Goal: Task Accomplishment & Management: Manage account settings

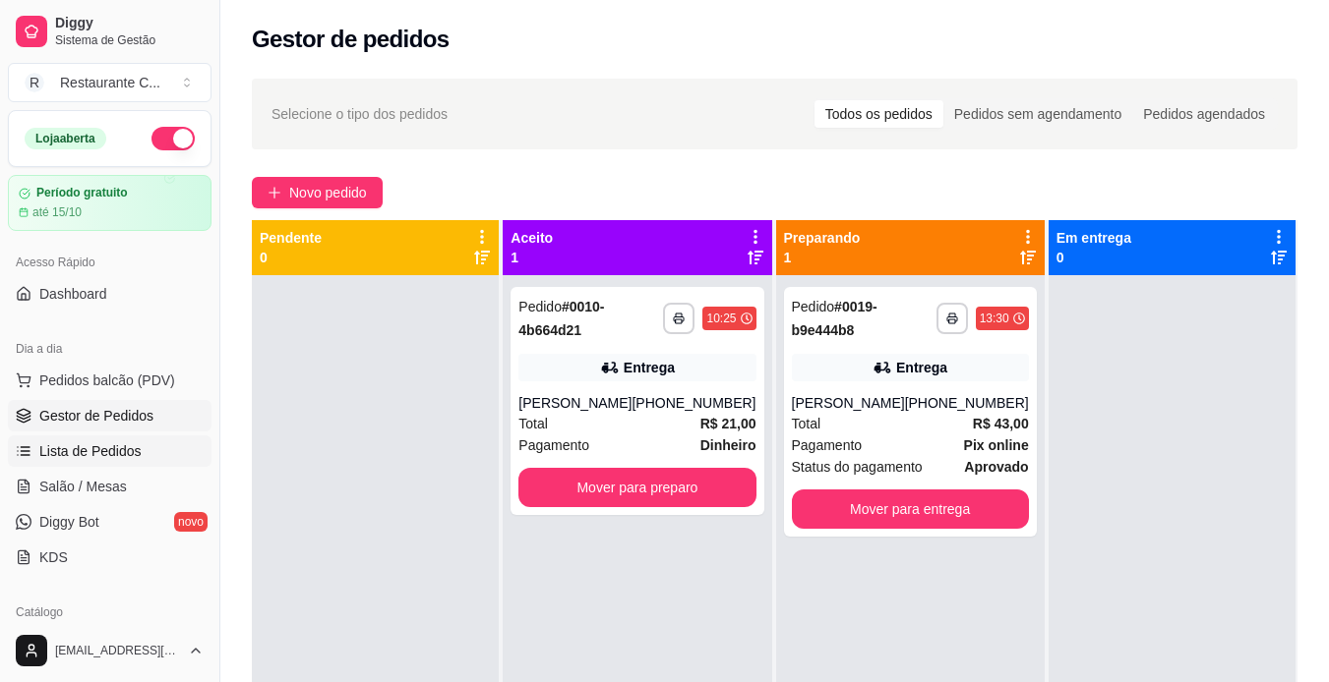
click at [92, 455] on span "Lista de Pedidos" at bounding box center [90, 452] width 102 height 20
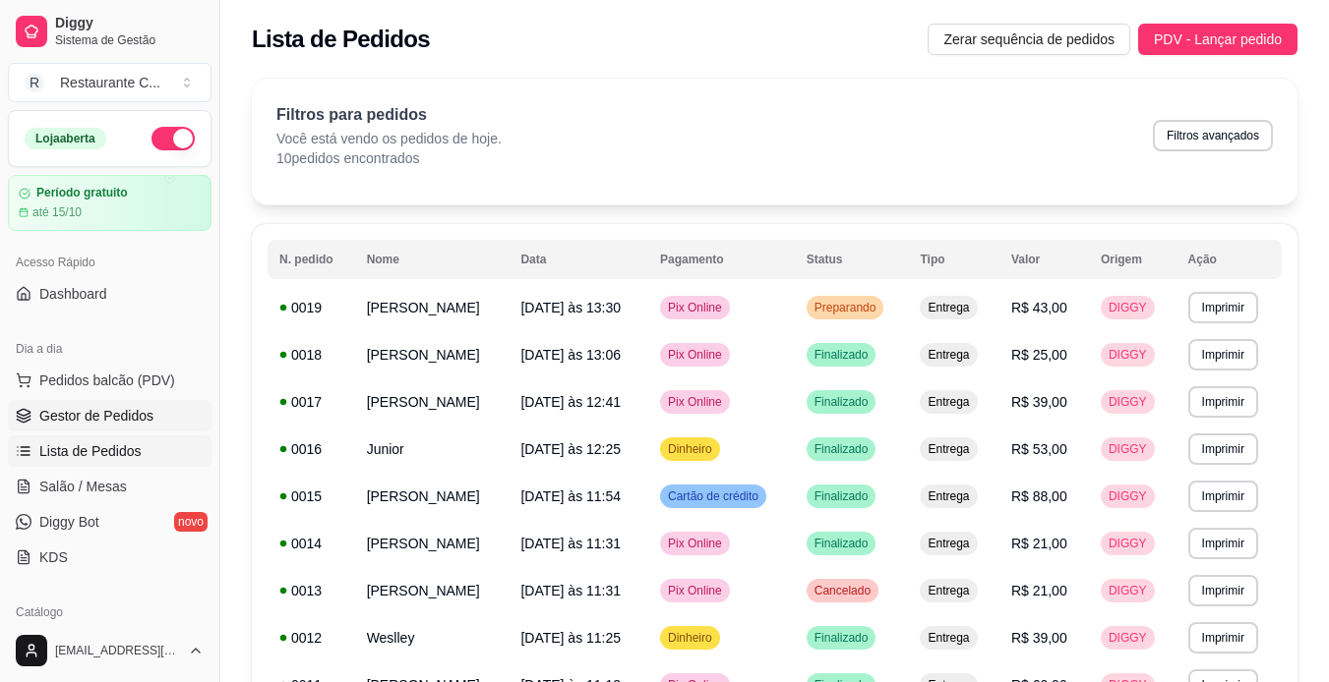
click at [84, 419] on span "Gestor de Pedidos" at bounding box center [96, 416] width 114 height 20
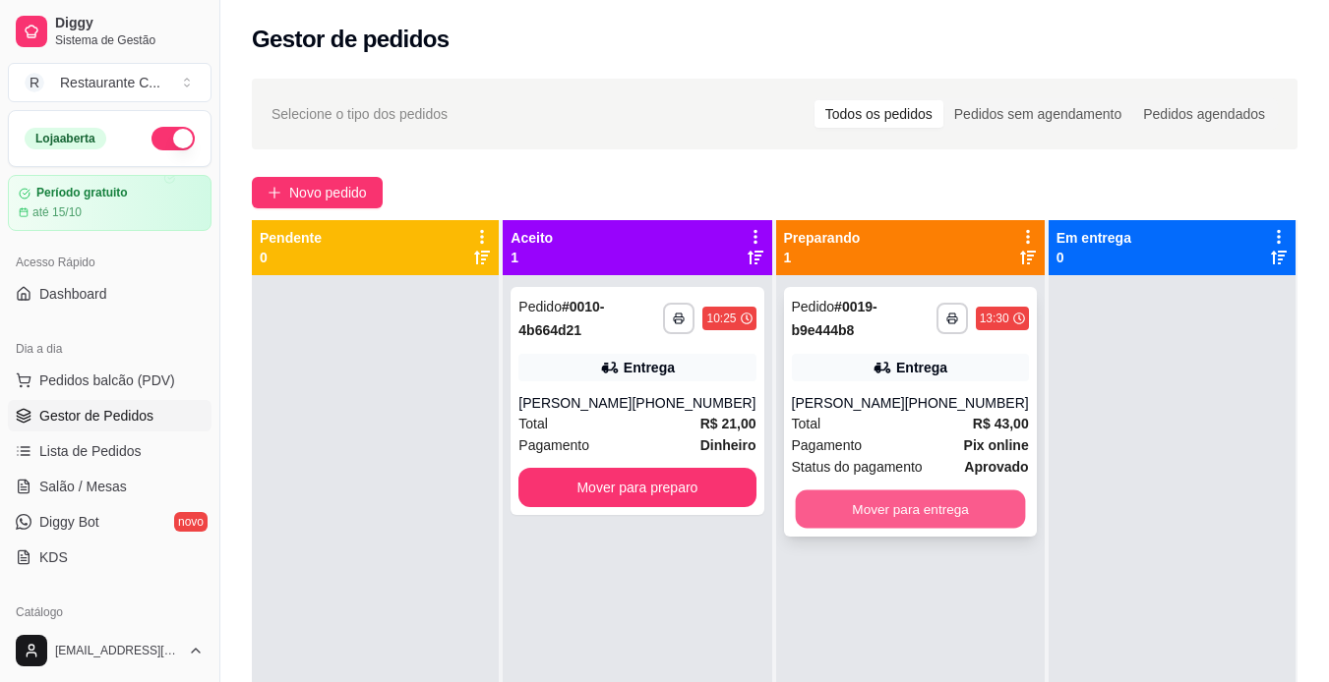
click at [948, 508] on button "Mover para entrega" at bounding box center [910, 510] width 230 height 38
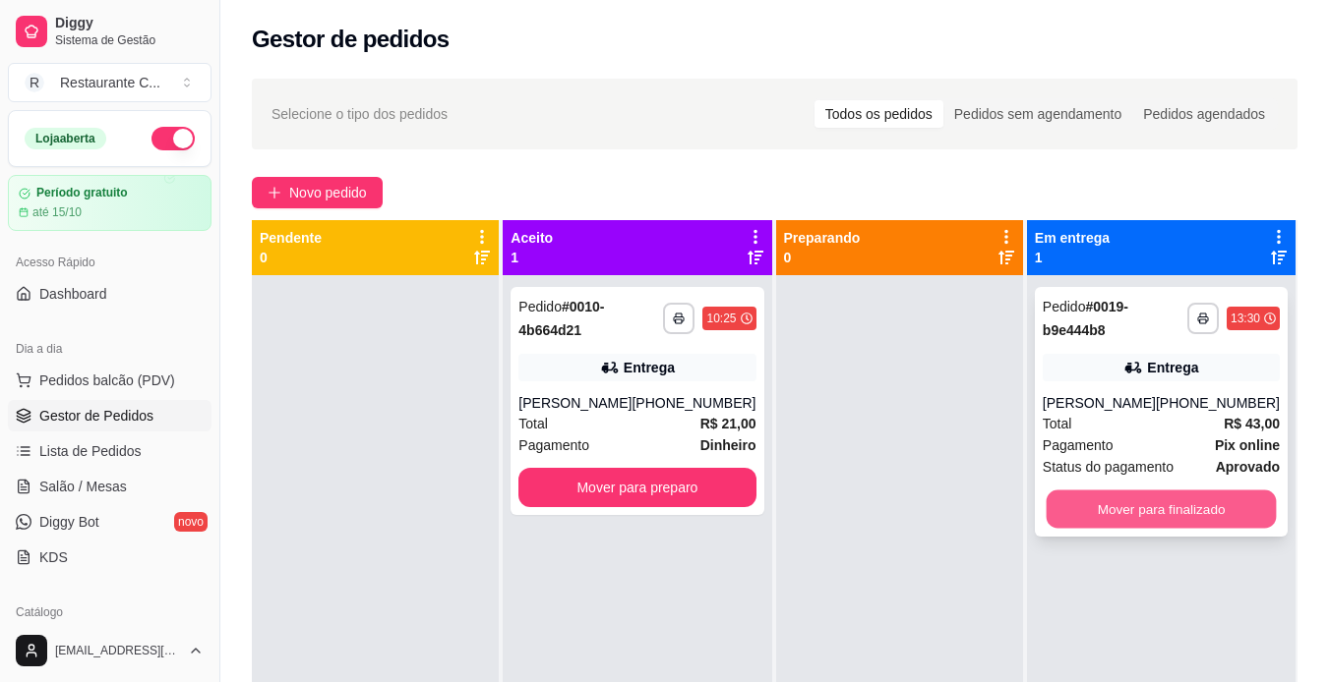
click at [1154, 509] on button "Mover para finalizado" at bounding box center [1160, 510] width 230 height 38
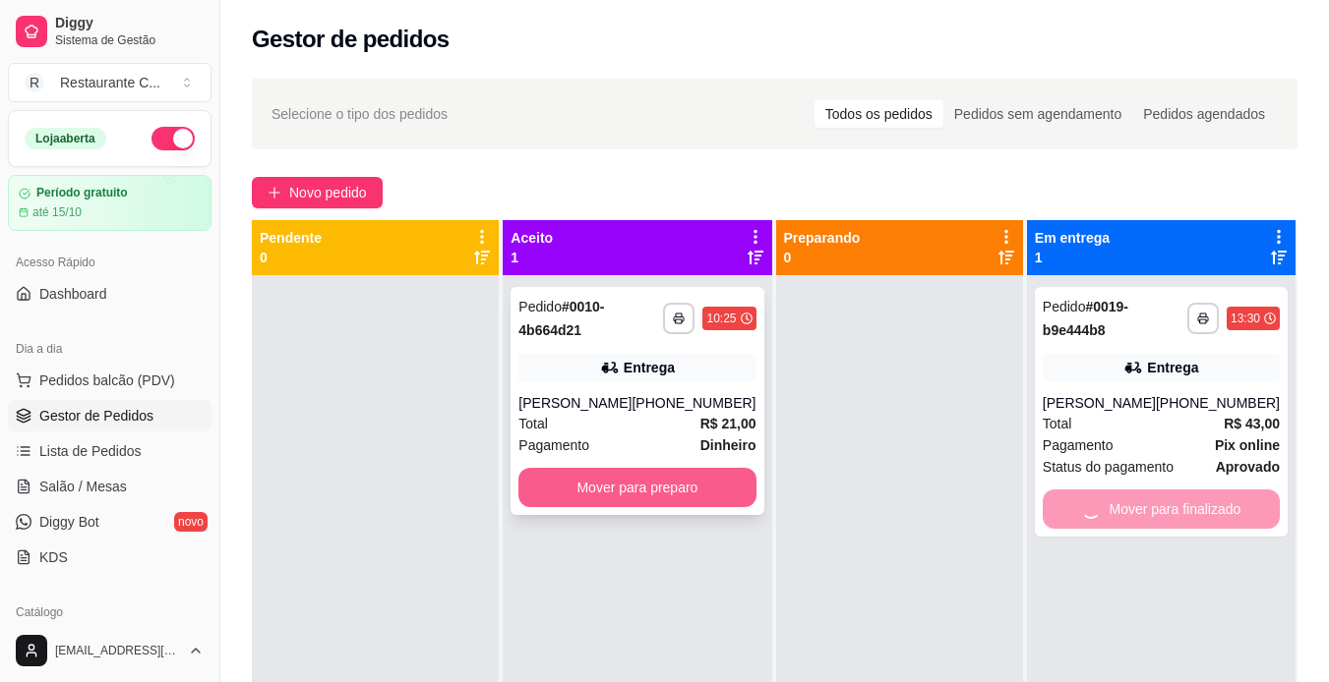
click at [686, 482] on button "Mover para preparo" at bounding box center [636, 487] width 237 height 39
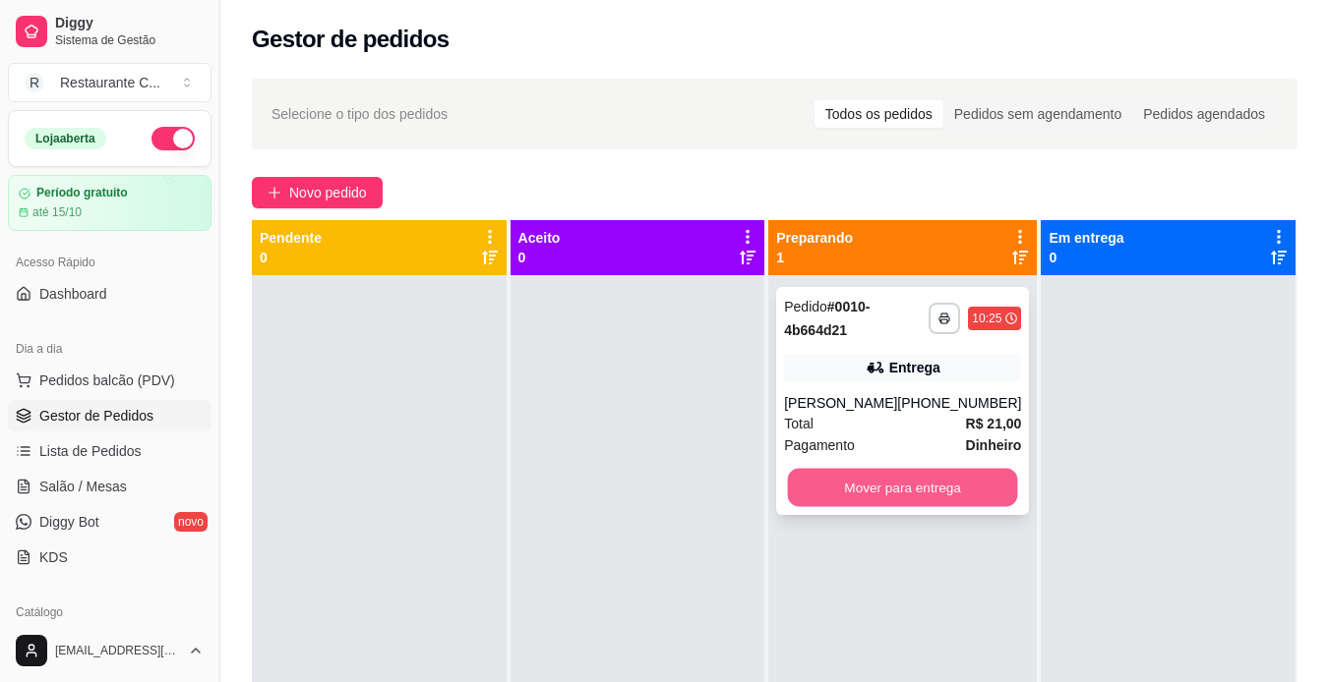
click at [948, 469] on button "Mover para entrega" at bounding box center [903, 488] width 230 height 38
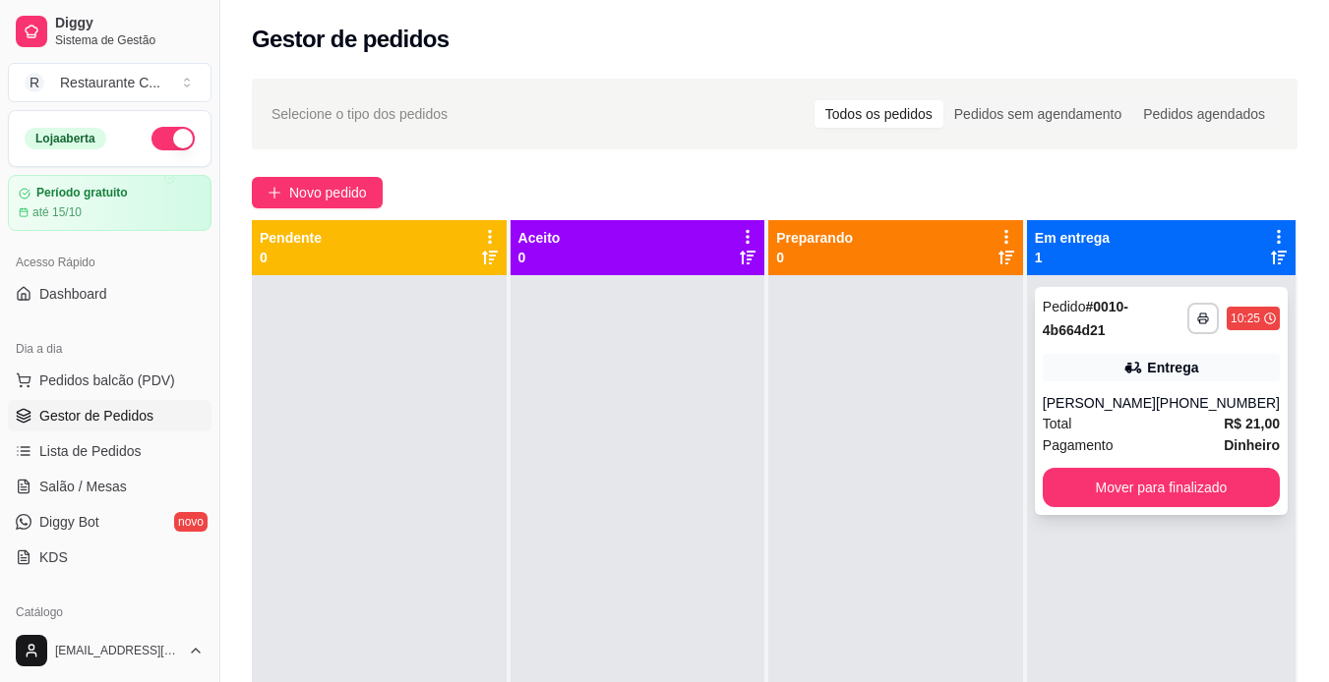
click at [1137, 506] on button "Mover para finalizado" at bounding box center [1160, 487] width 237 height 39
